Goal: Check status: Check status

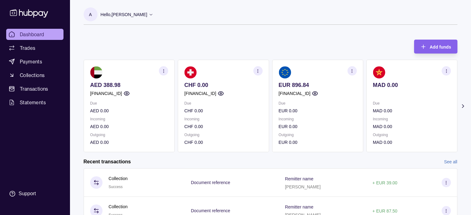
click at [354, 69] on section "button" at bounding box center [351, 70] width 9 height 9
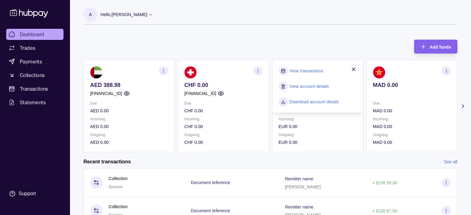
click at [305, 68] on link "View transactions" at bounding box center [306, 71] width 34 height 7
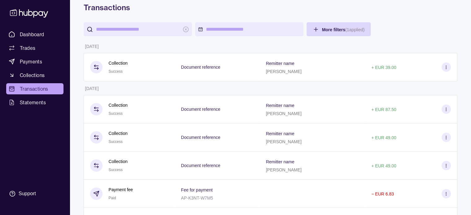
scroll to position [30, 0]
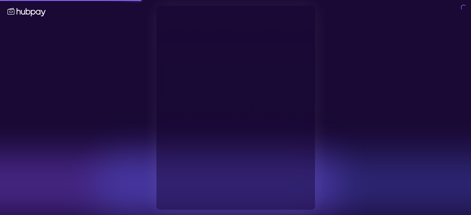
type input "**********"
